Goal: Complete application form

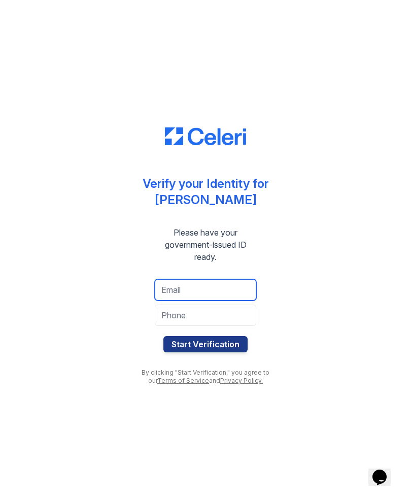
click at [168, 289] on input "email" at bounding box center [205, 289] width 101 height 21
type input "adebrightade2000@gmail.com"
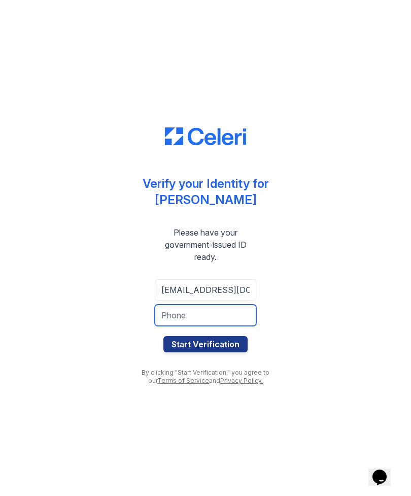
click at [170, 316] on input "tel" at bounding box center [205, 314] width 101 height 21
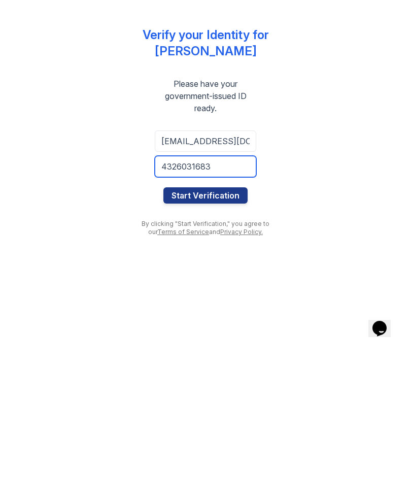
type input "4326031683"
click at [201, 336] on button "Start Verification" at bounding box center [205, 344] width 84 height 16
